Goal: Information Seeking & Learning: Learn about a topic

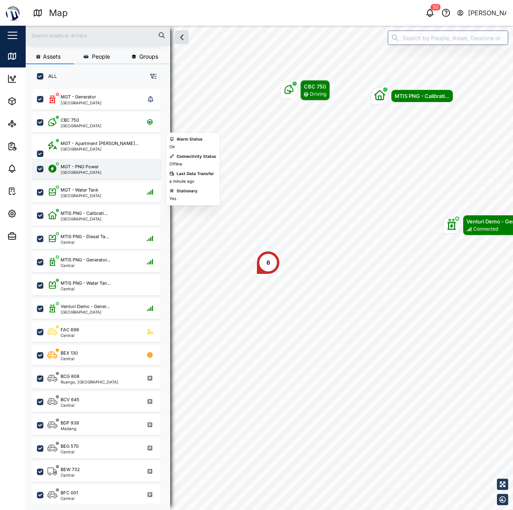
click at [94, 164] on div "MGT - PNG Power" at bounding box center [80, 166] width 38 height 7
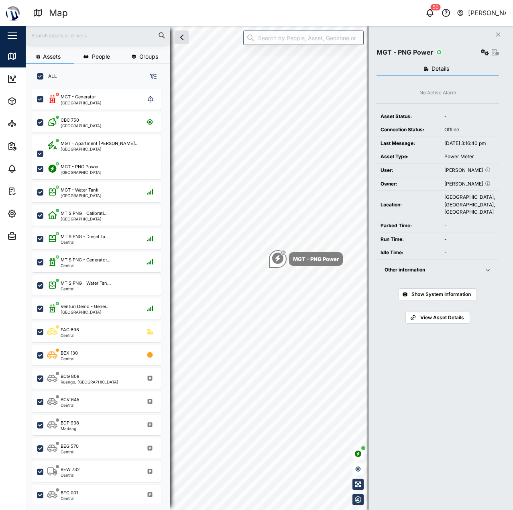
click at [462, 274] on div "Other information" at bounding box center [430, 270] width 90 height 8
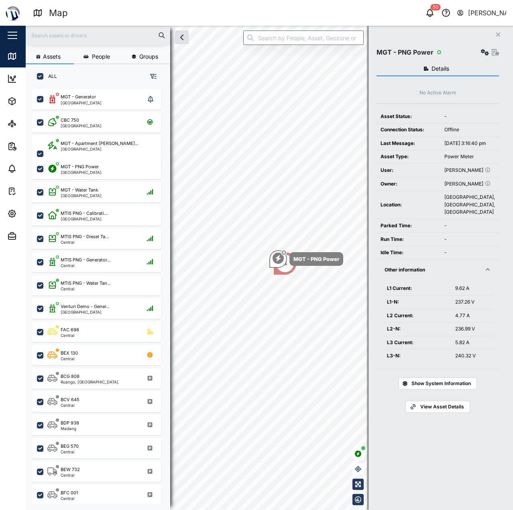
click at [462, 274] on div "Other information" at bounding box center [430, 270] width 90 height 8
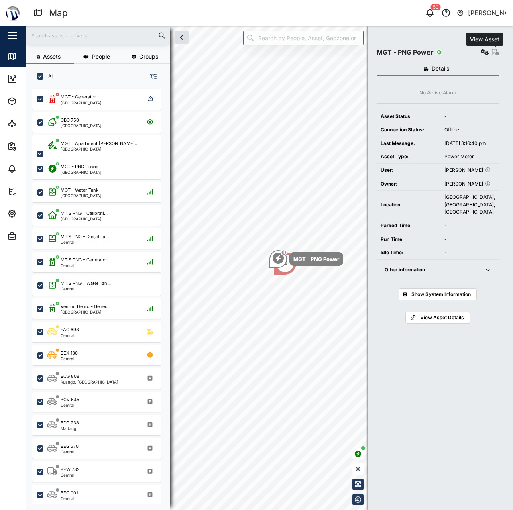
click at [495, 52] on icon "button" at bounding box center [495, 52] width 7 height 6
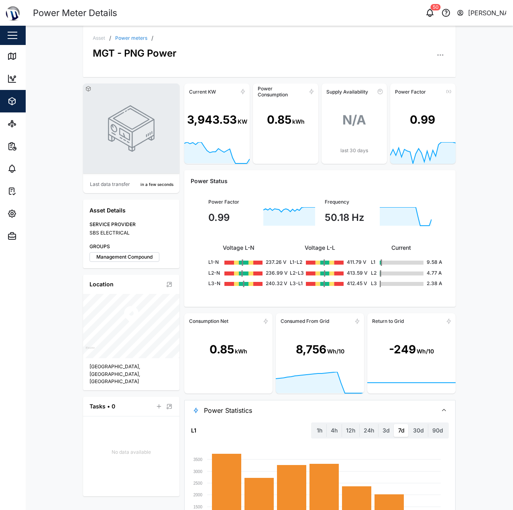
click at [129, 39] on link "Power meters" at bounding box center [131, 38] width 32 height 5
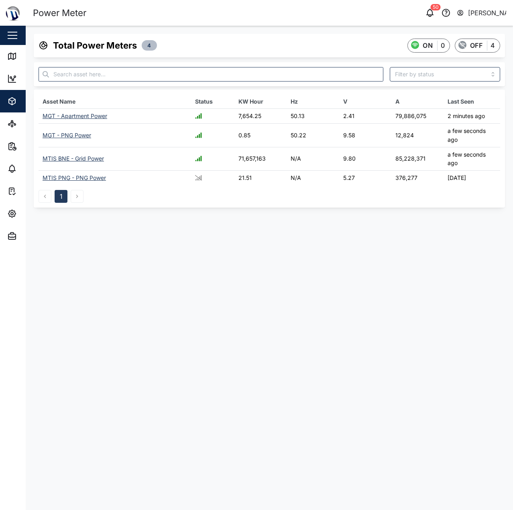
click at [85, 115] on div "MGT - Apartment Power" at bounding box center [75, 115] width 65 height 7
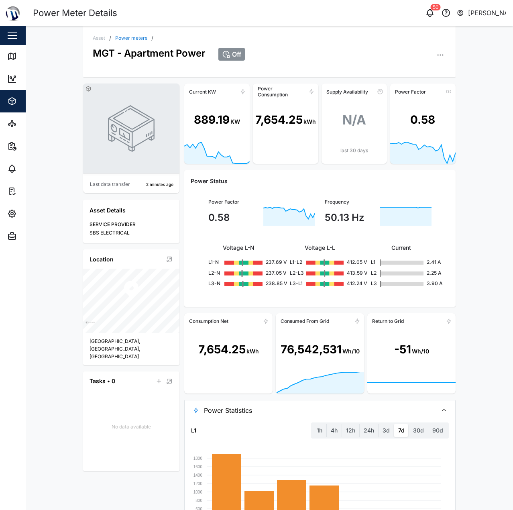
click at [287, 124] on div "7,654.25" at bounding box center [278, 119] width 47 height 17
click at [297, 409] on span "Power Statistics" at bounding box center [317, 410] width 227 height 20
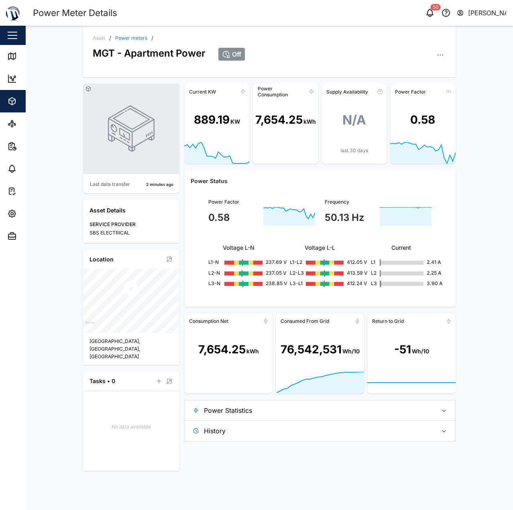
click at [230, 53] on icon at bounding box center [226, 54] width 8 height 8
click at [226, 53] on icon at bounding box center [226, 54] width 0 height 2
click at [18, 100] on div "Assets" at bounding box center [43, 101] width 73 height 10
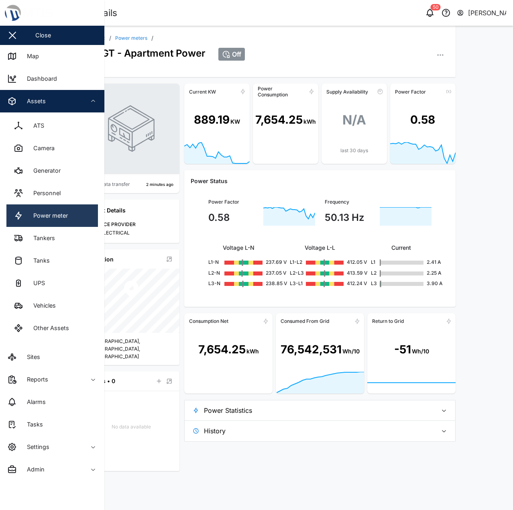
click at [58, 215] on div "Power meter" at bounding box center [47, 215] width 41 height 9
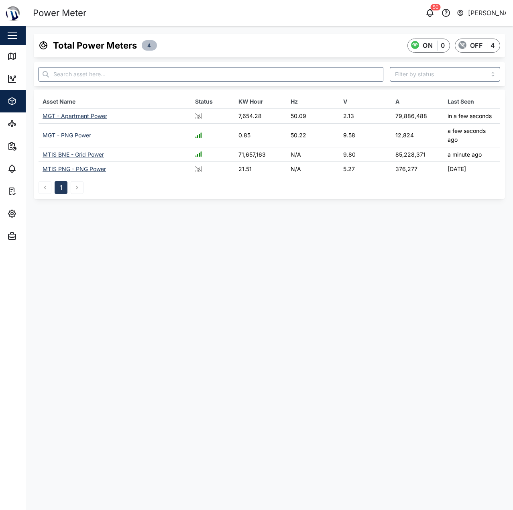
click at [84, 155] on div "MTIS BNE - Grid Power" at bounding box center [73, 154] width 61 height 7
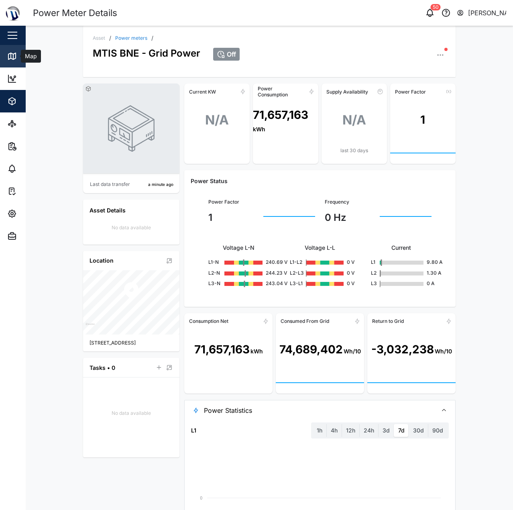
click at [12, 54] on icon at bounding box center [11, 56] width 7 height 6
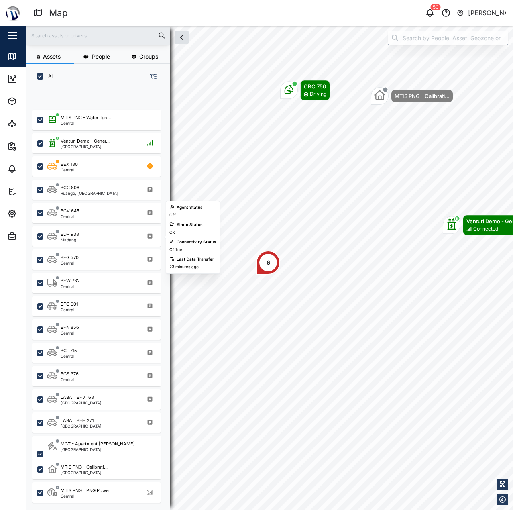
scroll to position [27, 0]
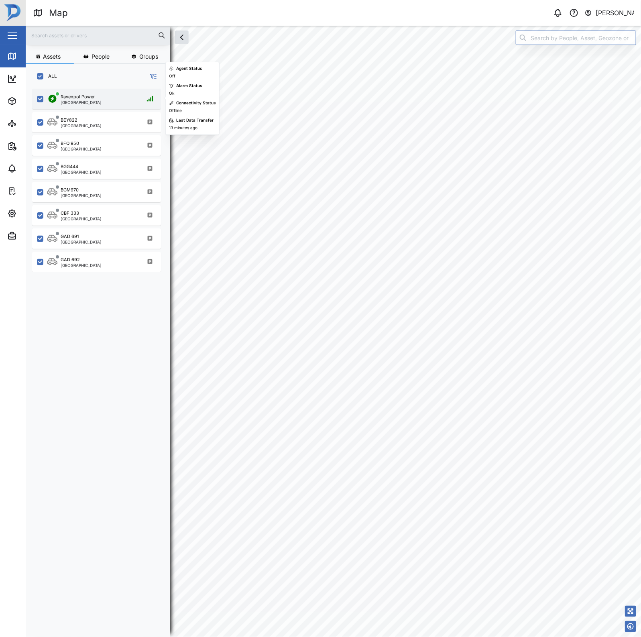
click at [59, 96] on div "Ravenpol Power Port Moresby" at bounding box center [74, 99] width 54 height 11
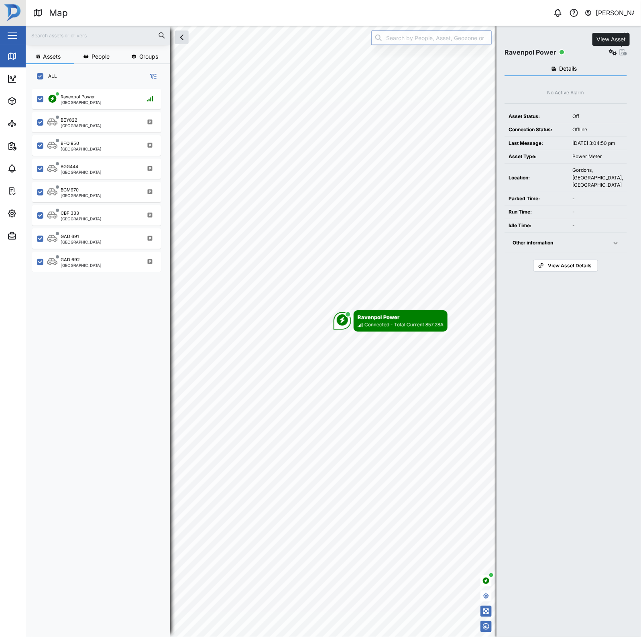
click at [622, 50] on icon "button" at bounding box center [623, 52] width 7 height 6
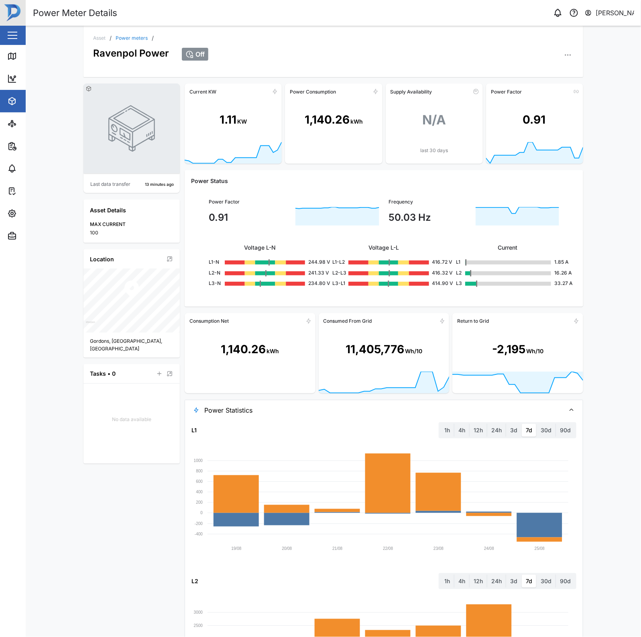
click at [324, 413] on span "Power Statistics" at bounding box center [381, 410] width 355 height 20
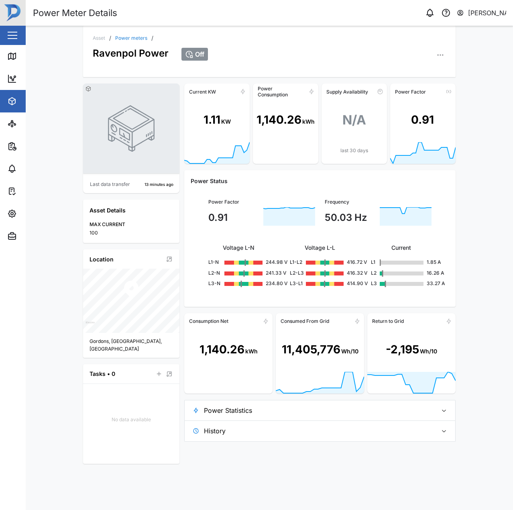
click at [29, 250] on div "Asset / Power meters / Ravenpol Power Off Last data transfer 13 minutes ago Ass…" at bounding box center [269, 268] width 487 height 484
click at [143, 45] on div "Ravenpol Power" at bounding box center [131, 51] width 76 height 20
click at [134, 36] on link "Power meters" at bounding box center [131, 38] width 32 height 5
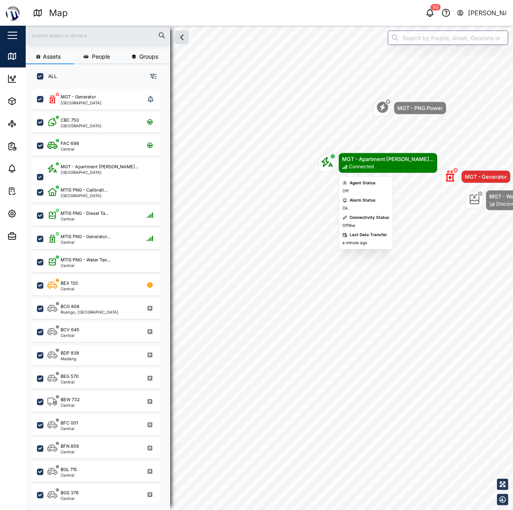
click at [342, 167] on icon "Map marker" at bounding box center [344, 167] width 5 height 4
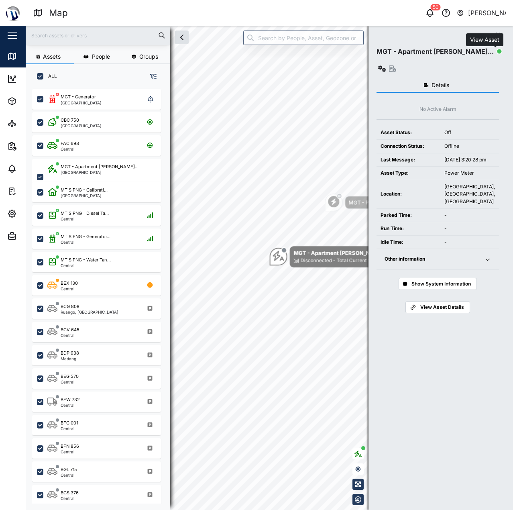
click at [396, 65] on icon "button" at bounding box center [392, 68] width 7 height 6
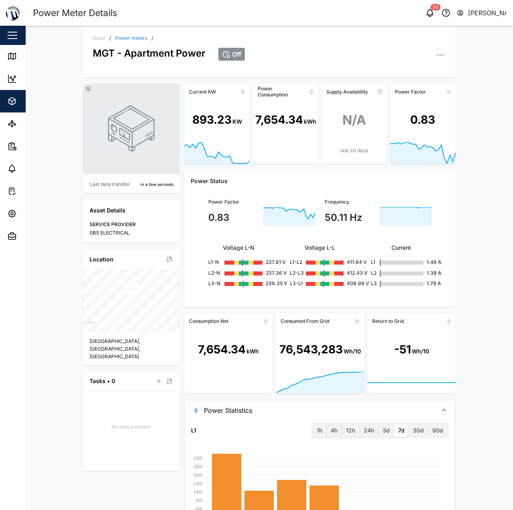
click at [291, 416] on span "Power Statistics" at bounding box center [317, 410] width 227 height 20
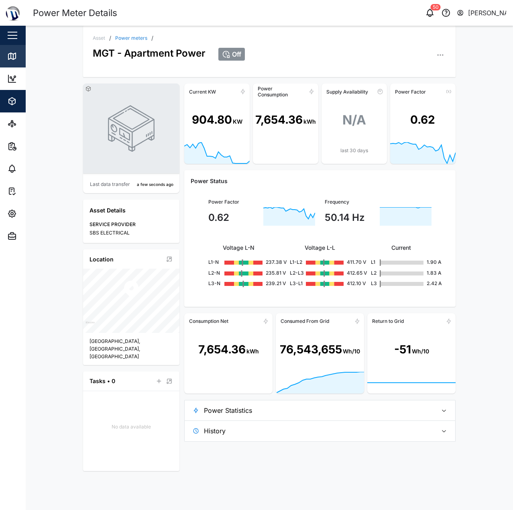
drag, startPoint x: 30, startPoint y: 62, endPoint x: 20, endPoint y: 60, distance: 9.9
click at [27, 62] on div "Asset / Power meters / MGT - Apartment Power Off Last data transfer a few secon…" at bounding box center [269, 268] width 487 height 484
click at [20, 60] on div "Map" at bounding box center [23, 56] width 32 height 10
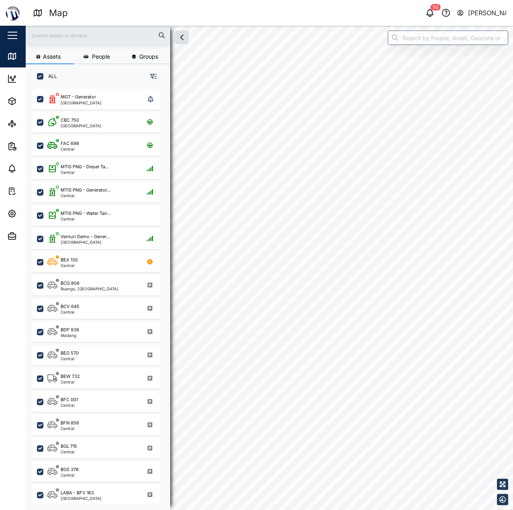
checkbox input "true"
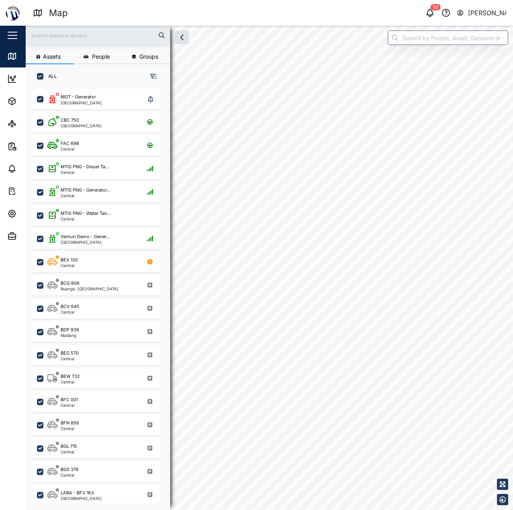
checkbox input "true"
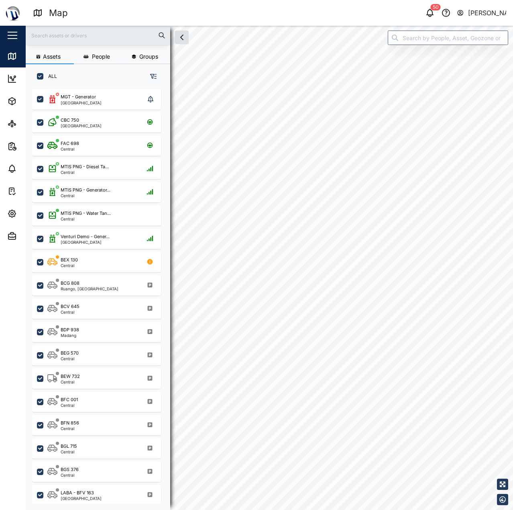
checkbox input "true"
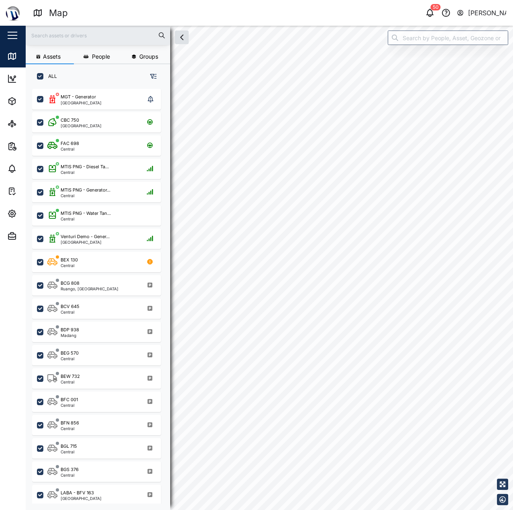
checkbox input "true"
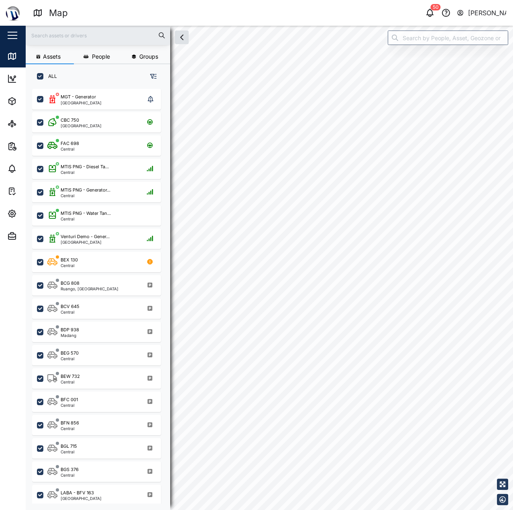
checkbox input "true"
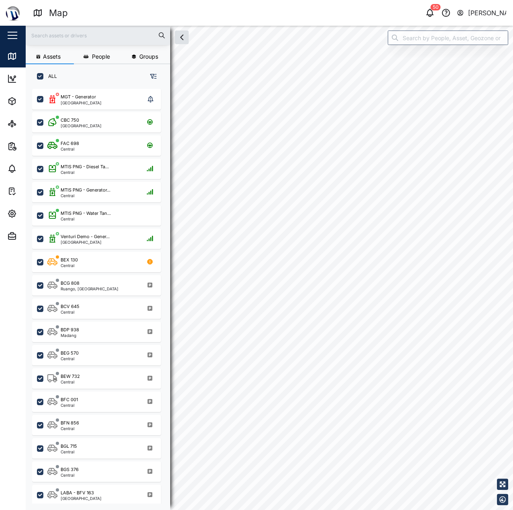
checkbox input "true"
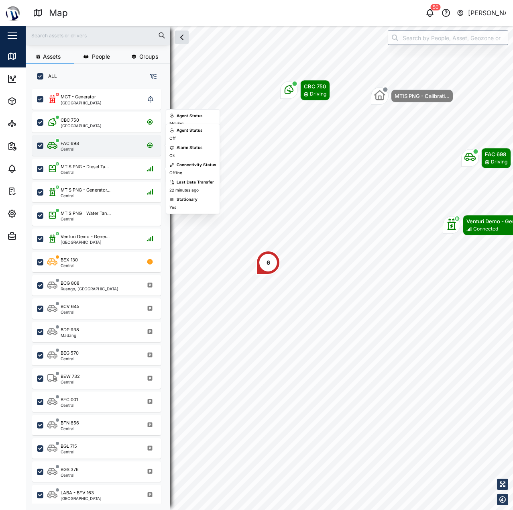
click at [109, 147] on div "FAC 698 Central" at bounding box center [101, 145] width 109 height 11
